Goal: Find contact information: Find contact information

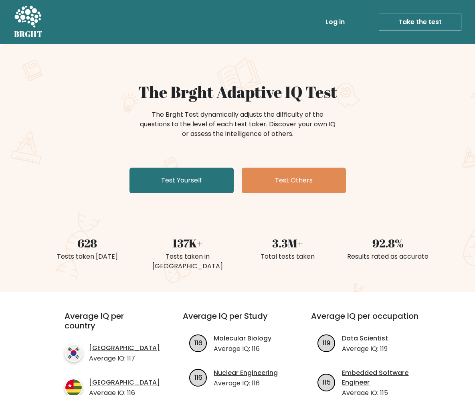
click at [323, 22] on link "Log in" at bounding box center [336, 22] width 26 height 16
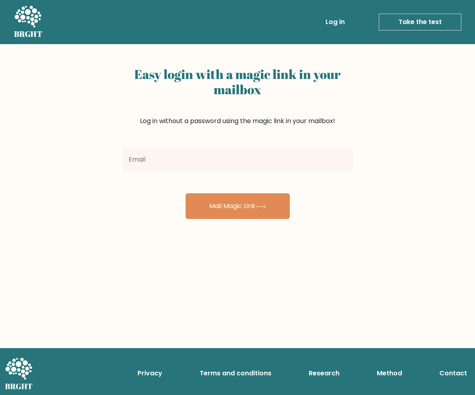
click at [274, 171] on input "email" at bounding box center [237, 159] width 231 height 22
type input "touls14344@gmail.com"
click at [323, 24] on link "Log in" at bounding box center [336, 22] width 26 height 16
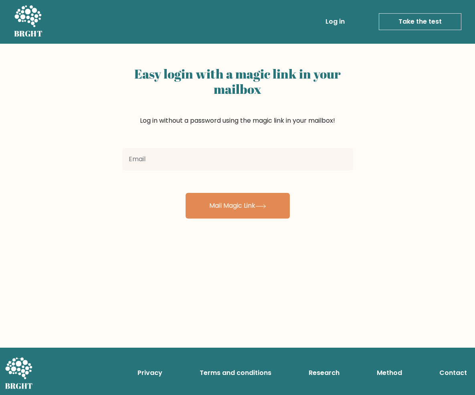
scroll to position [2, 0]
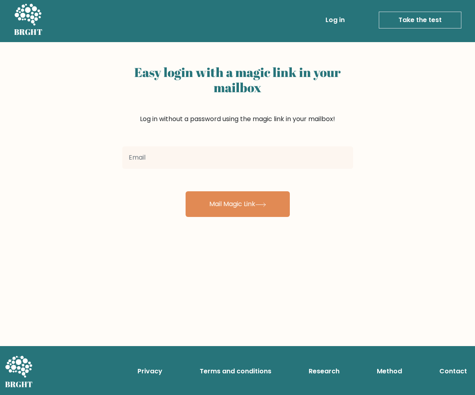
click at [25, 20] on icon at bounding box center [28, 15] width 28 height 24
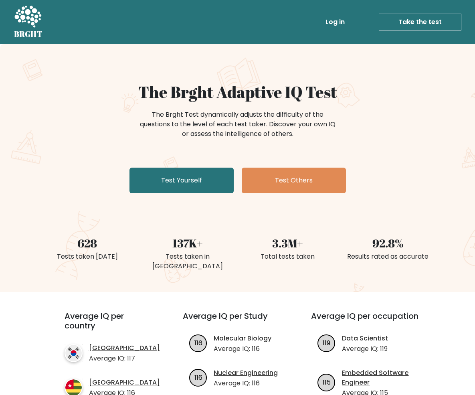
click at [323, 22] on link "Log in" at bounding box center [336, 22] width 26 height 16
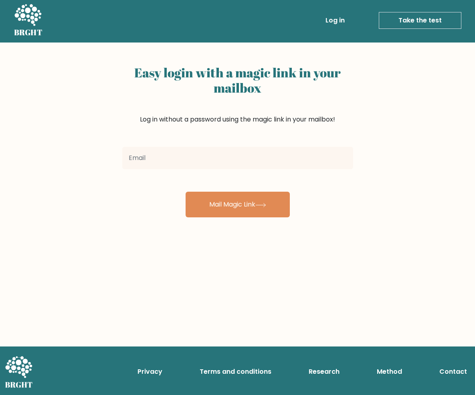
scroll to position [2, 0]
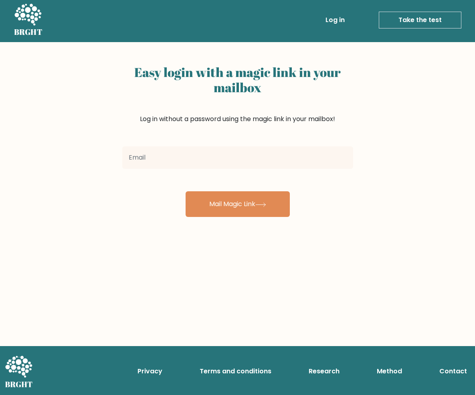
click at [447, 370] on link "Contact" at bounding box center [454, 372] width 34 height 16
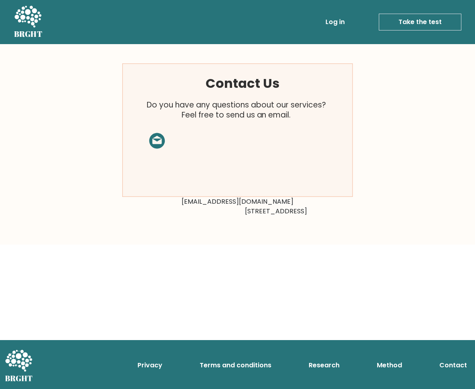
scroll to position [6, 0]
